Goal: Task Accomplishment & Management: Manage account settings

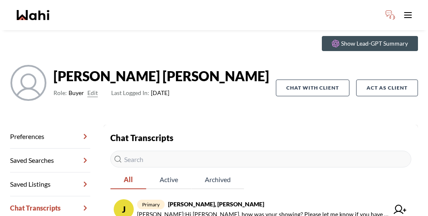
scroll to position [20, 0]
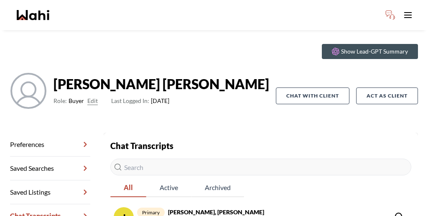
click at [223, 74] on div "Jaspreet Dhillon Role: Buyer Edit Last Logged In: 2 days ago" at bounding box center [143, 95] width 266 height 47
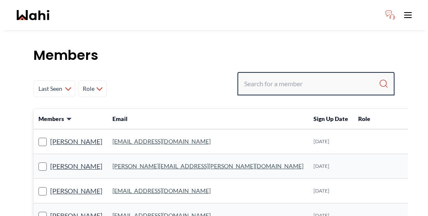
click at [310, 76] on input "Search input" at bounding box center [311, 83] width 135 height 15
click at [302, 76] on input "Search input" at bounding box center [311, 83] width 135 height 15
paste input "[PERSON_NAME][EMAIL_ADDRESS][DOMAIN_NAME]"
type input "[PERSON_NAME][EMAIL_ADDRESS][DOMAIN_NAME]"
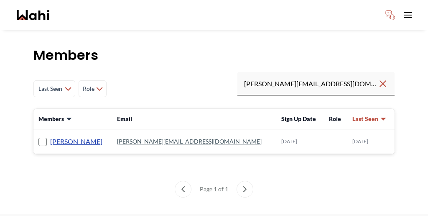
click at [53, 136] on link "Jenisch Jey" at bounding box center [76, 141] width 52 height 11
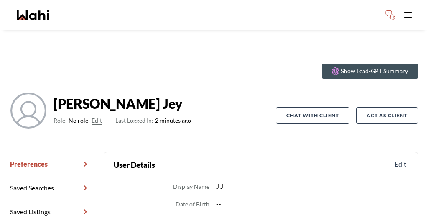
click at [92, 115] on button "Edit" at bounding box center [97, 120] width 10 height 10
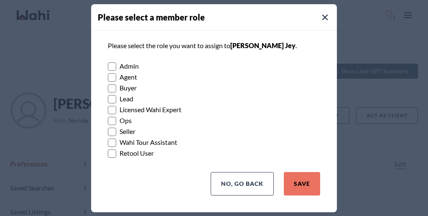
click at [113, 138] on rect at bounding box center [112, 142] width 8 height 8
click at [108, 138] on input "Wahi Tour Assistant" at bounding box center [108, 139] width 0 height 5
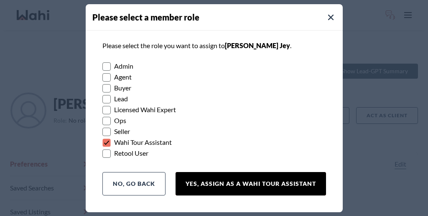
click at [261, 172] on button "Yes, Assign as a Wahi Tour Assistant" at bounding box center [251, 183] width 150 height 23
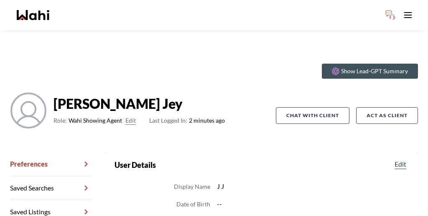
click at [125, 115] on button "Edit" at bounding box center [130, 120] width 10 height 10
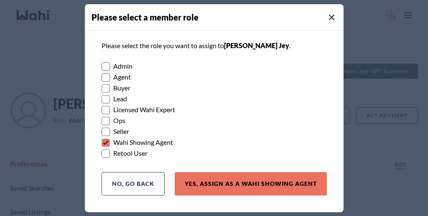
click at [109, 79] on rect at bounding box center [106, 77] width 8 height 8
click at [102, 77] on input "Agent" at bounding box center [102, 73] width 0 height 5
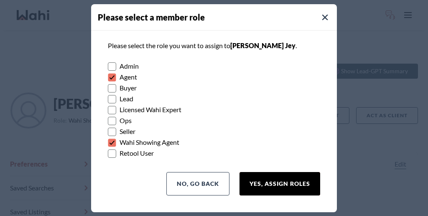
click at [287, 172] on button "Yes, Assign Roles" at bounding box center [279, 183] width 81 height 23
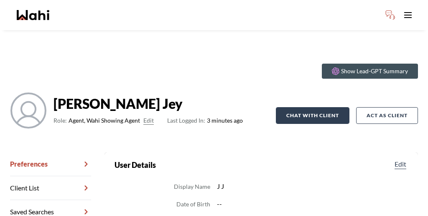
click at [326, 107] on button "Chat with client" at bounding box center [313, 115] width 74 height 17
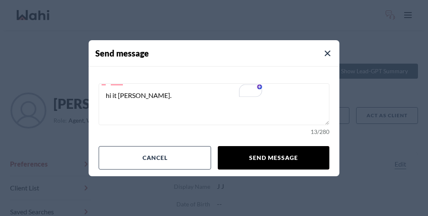
type textarea "hi it [PERSON_NAME]."
click at [259, 146] on button "Send message" at bounding box center [274, 157] width 112 height 23
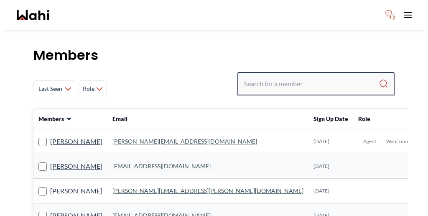
click at [318, 76] on input "Search input" at bounding box center [311, 83] width 135 height 15
type input "[PERSON_NAME]"
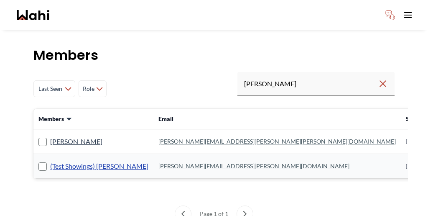
click at [66, 160] on link "(Test Showings) [PERSON_NAME]" at bounding box center [99, 165] width 98 height 11
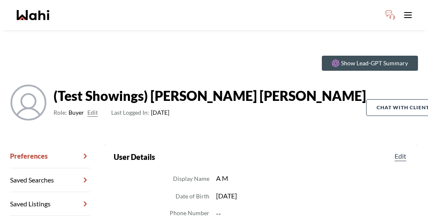
scroll to position [13, 0]
